Goal: Navigation & Orientation: Find specific page/section

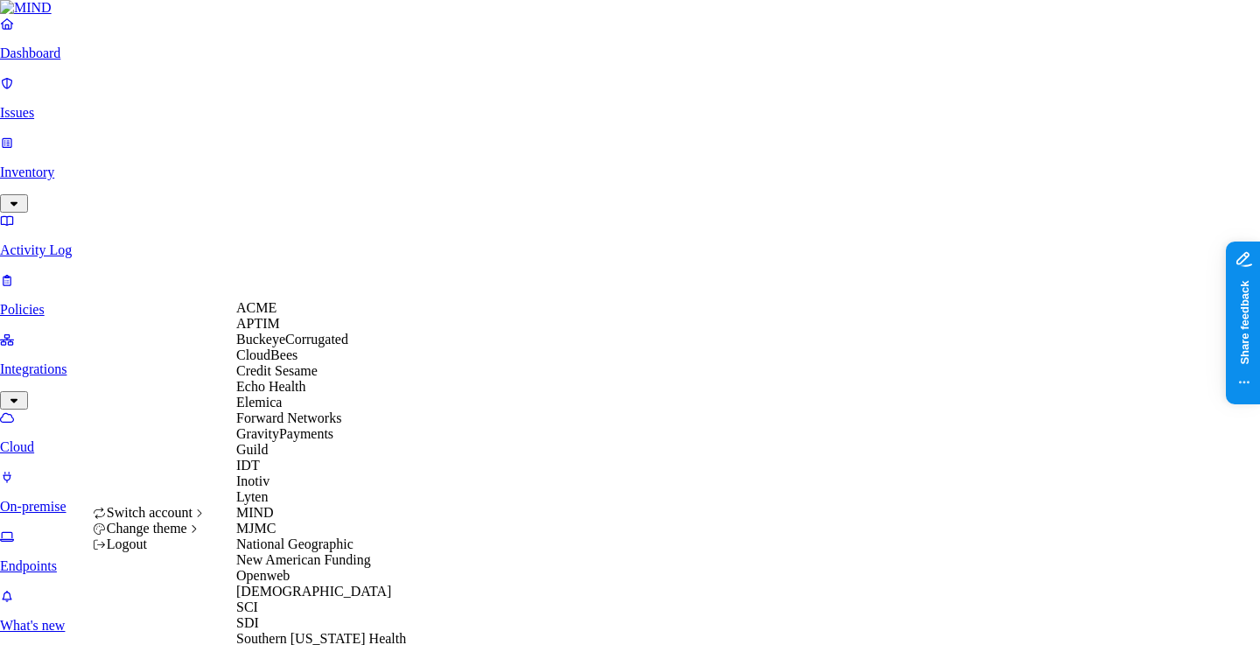
scroll to position [418, 0]
click at [259, 615] on span "SDI" at bounding box center [247, 622] width 23 height 15
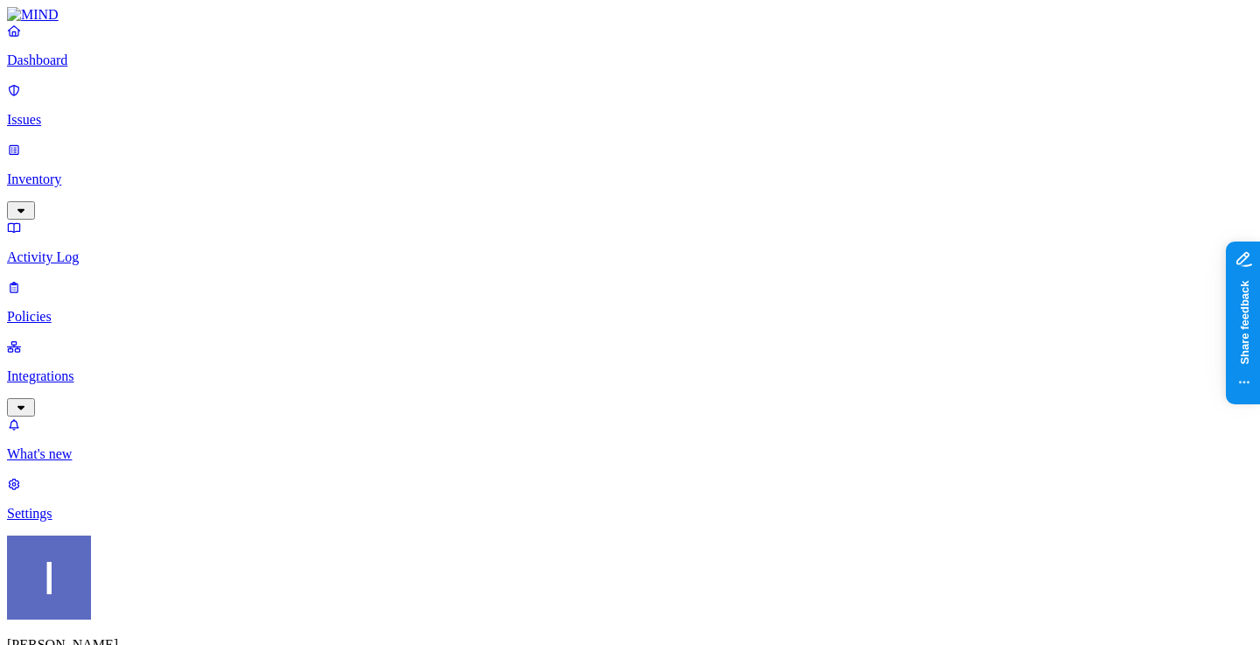
click at [96, 368] on p "Integrations" at bounding box center [630, 376] width 1246 height 16
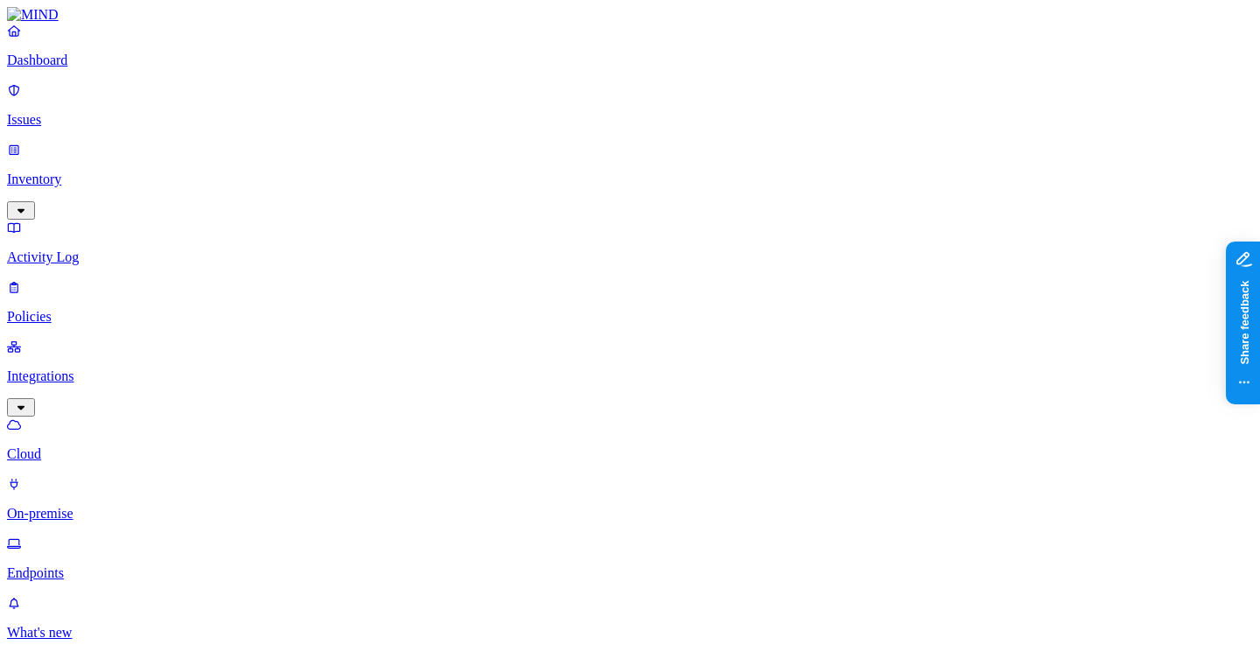
click at [94, 565] on p "Endpoints" at bounding box center [630, 573] width 1246 height 16
